Goal: Navigation & Orientation: Find specific page/section

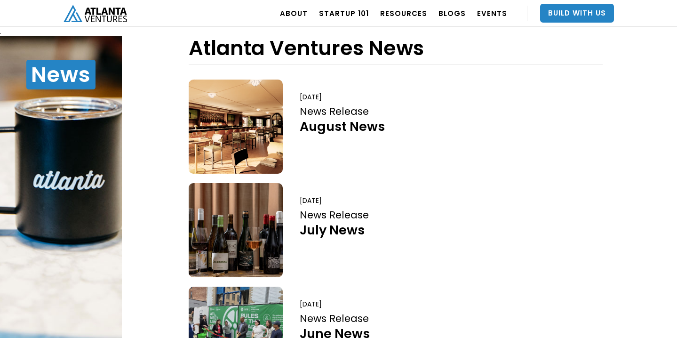
click at [111, 17] on img "home" at bounding box center [96, 13] width 64 height 17
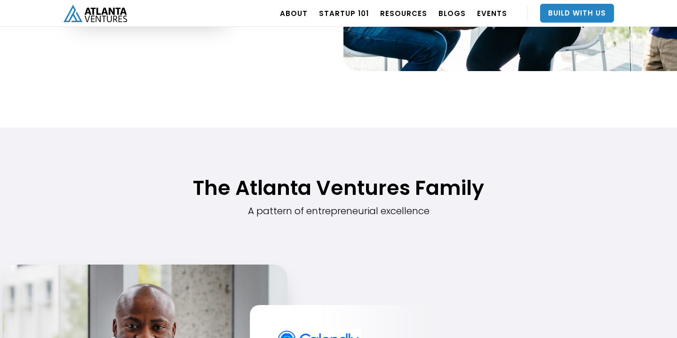
scroll to position [703, 0]
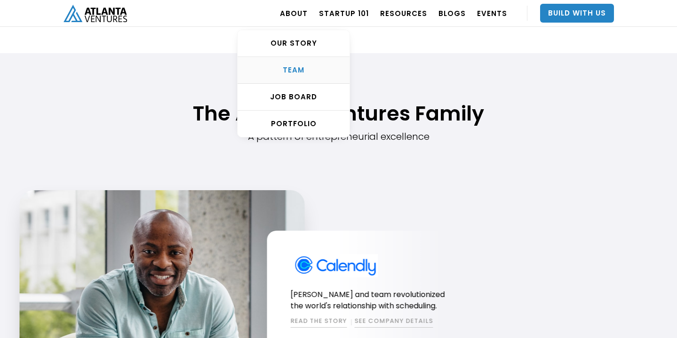
click at [313, 70] on div "TEAM" at bounding box center [294, 69] width 112 height 9
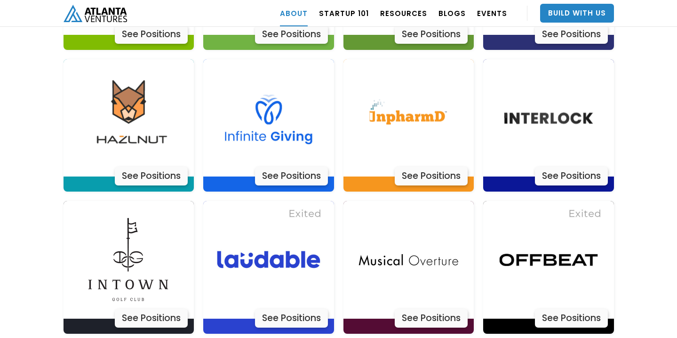
scroll to position [2585, 0]
